Goal: Task Accomplishment & Management: Manage account settings

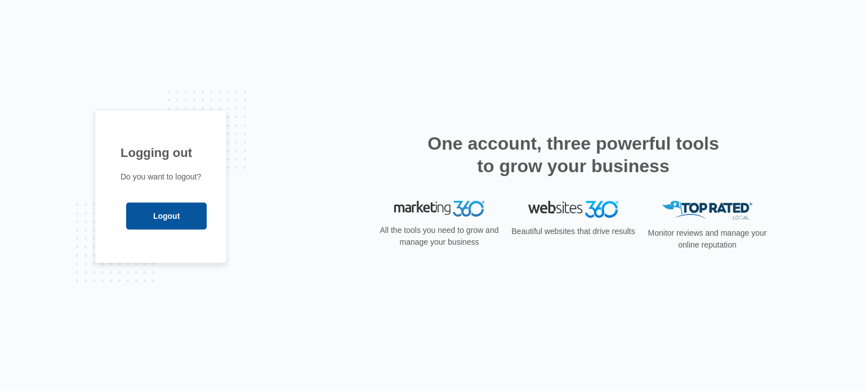
click at [174, 213] on input "Logout" at bounding box center [166, 216] width 81 height 27
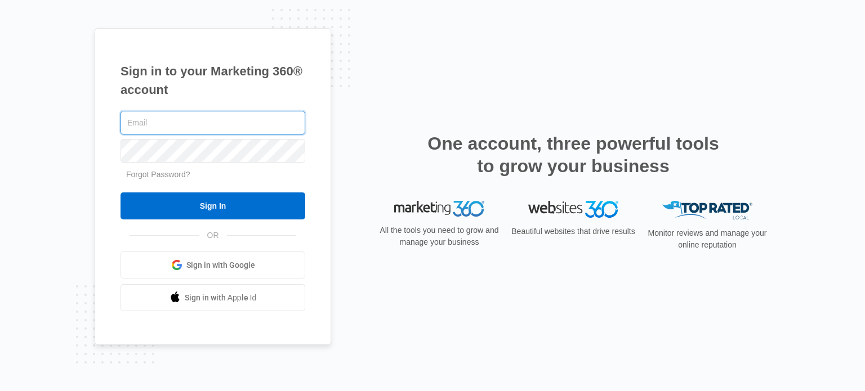
click at [160, 120] on input "text" at bounding box center [212, 123] width 185 height 24
paste input "[EMAIL_ADDRESS][DOMAIN_NAME]"
type input "[EMAIL_ADDRESS][DOMAIN_NAME]"
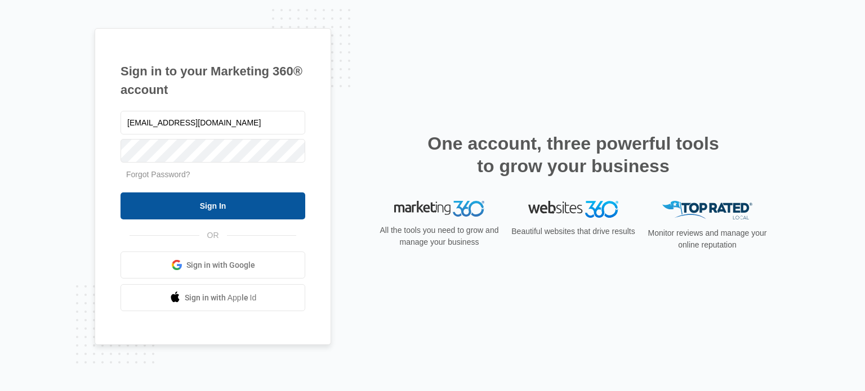
click at [211, 207] on input "Sign In" at bounding box center [212, 206] width 185 height 27
